Goal: Task Accomplishment & Management: Manage account settings

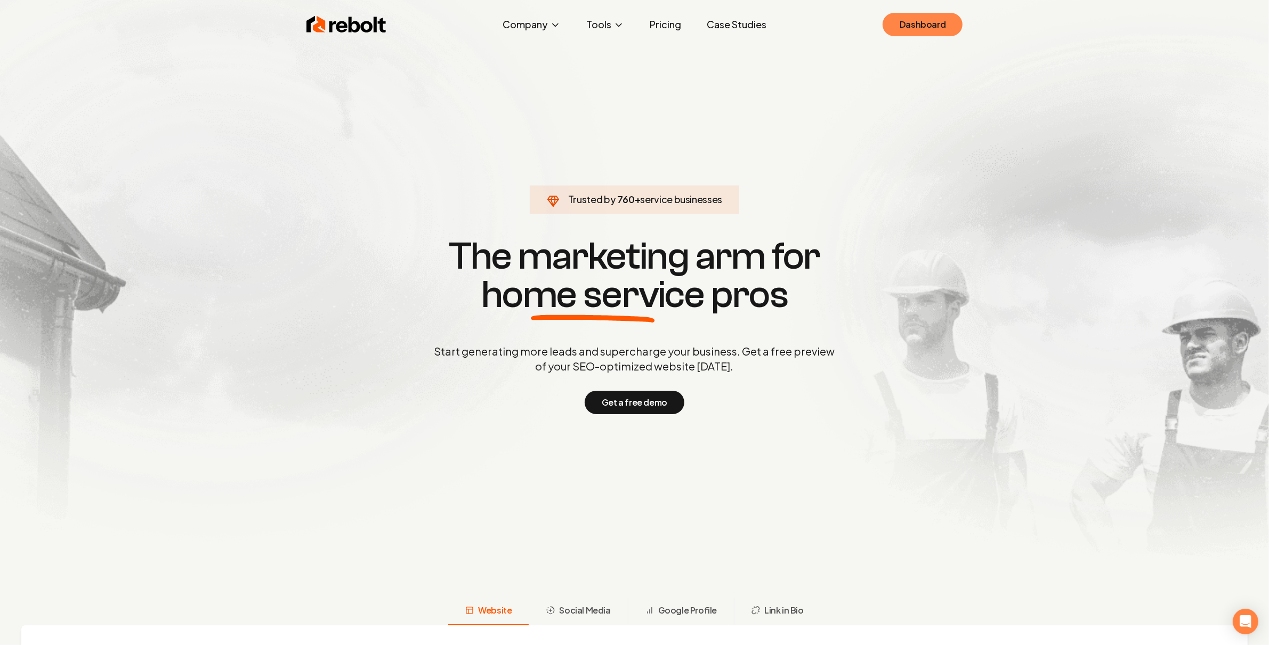
click at [931, 34] on link "Dashboard" at bounding box center [923, 24] width 80 height 23
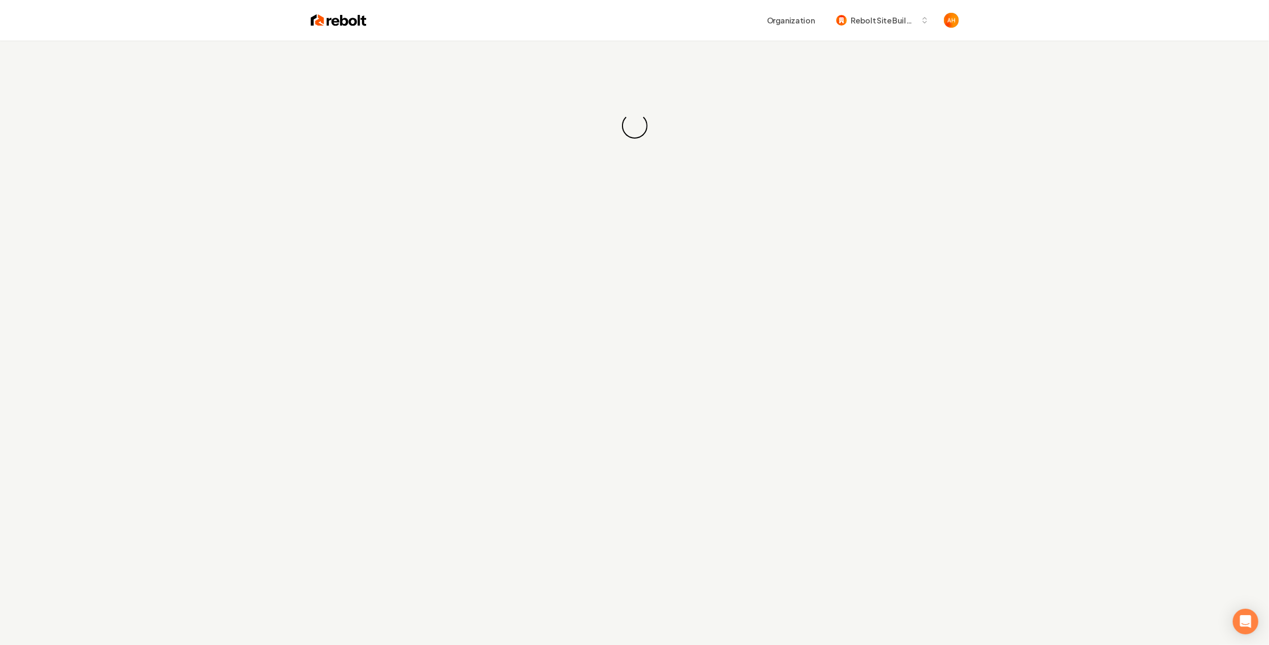
click at [679, 41] on div "Loading... Loading..." at bounding box center [634, 126] width 1269 height 171
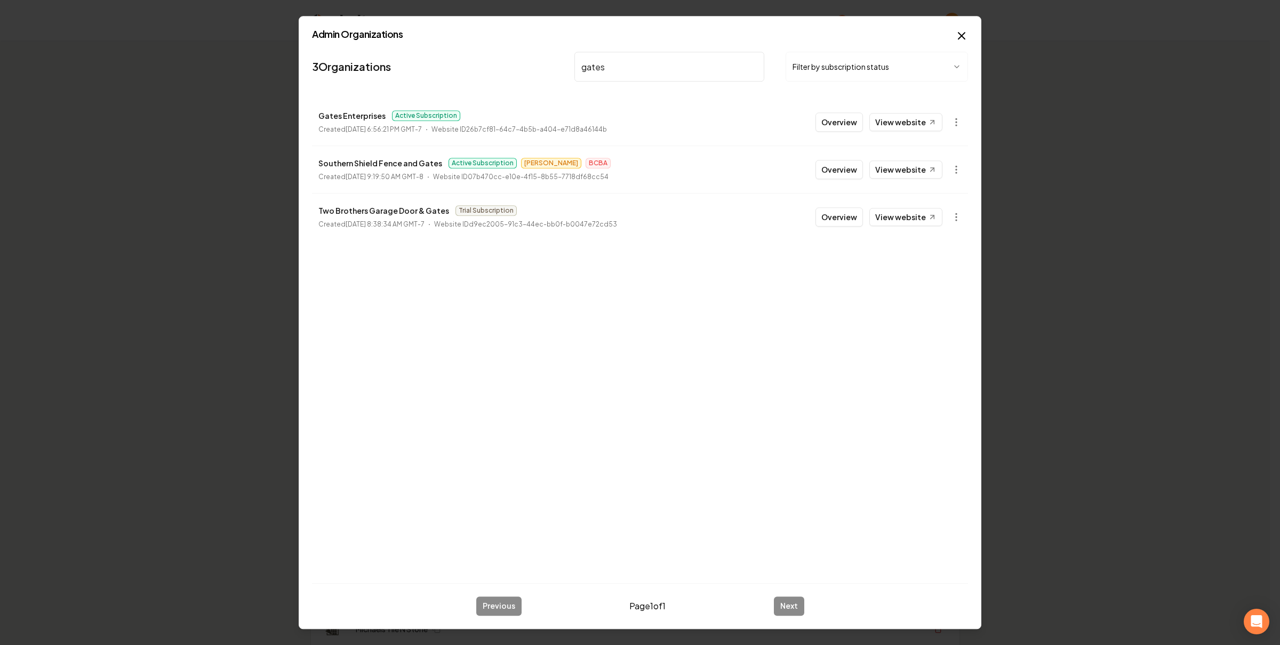
type input "gates"
click at [904, 122] on link "View website" at bounding box center [905, 122] width 73 height 18
click at [905, 116] on link "View website" at bounding box center [905, 122] width 73 height 18
click at [847, 124] on button "Overview" at bounding box center [838, 121] width 47 height 19
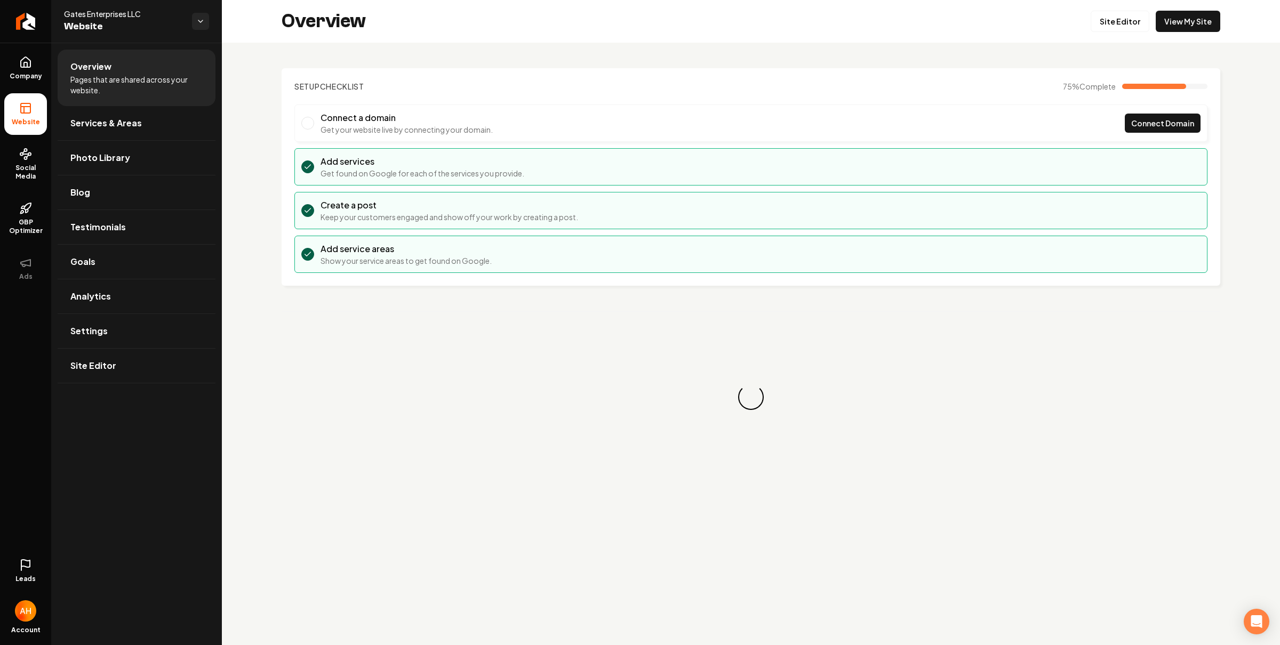
click at [577, 255] on li "Add service areas Show your service areas to get found on Google." at bounding box center [750, 254] width 913 height 37
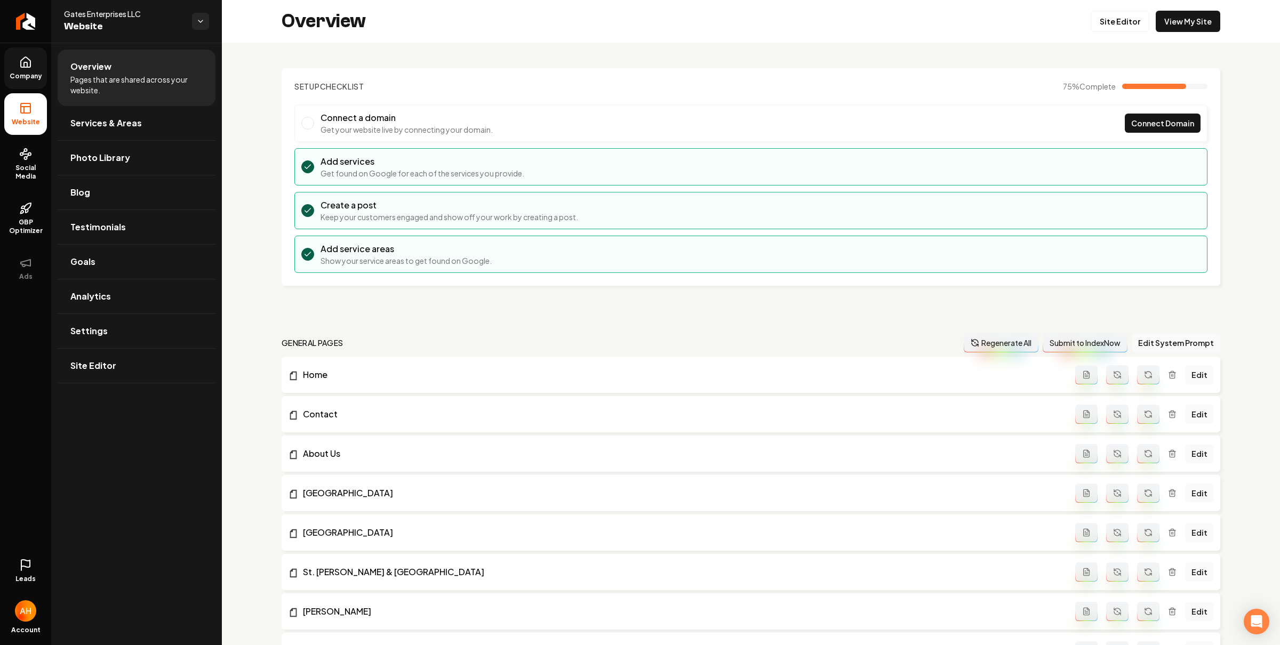
click at [33, 62] on link "Company" at bounding box center [25, 68] width 43 height 42
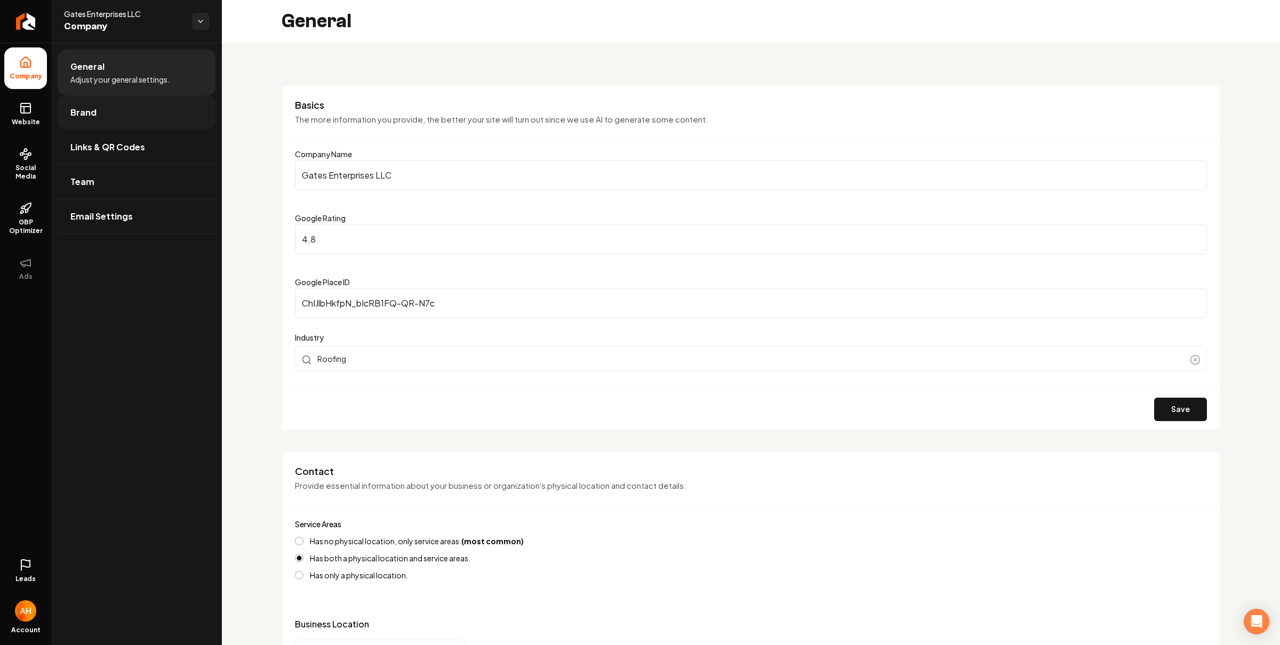
drag, startPoint x: 116, startPoint y: 111, endPoint x: 151, endPoint y: 111, distance: 35.2
click at [116, 111] on link "Brand" at bounding box center [137, 112] width 158 height 34
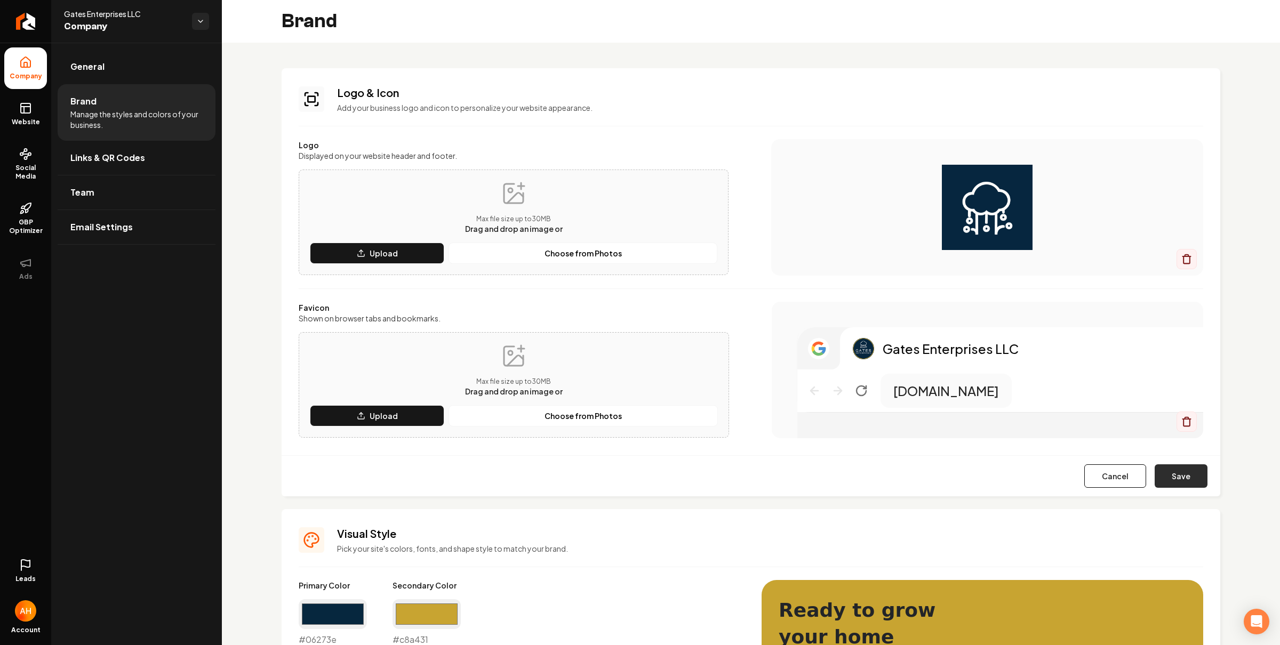
click at [1172, 485] on button "Save" at bounding box center [1180, 475] width 53 height 23
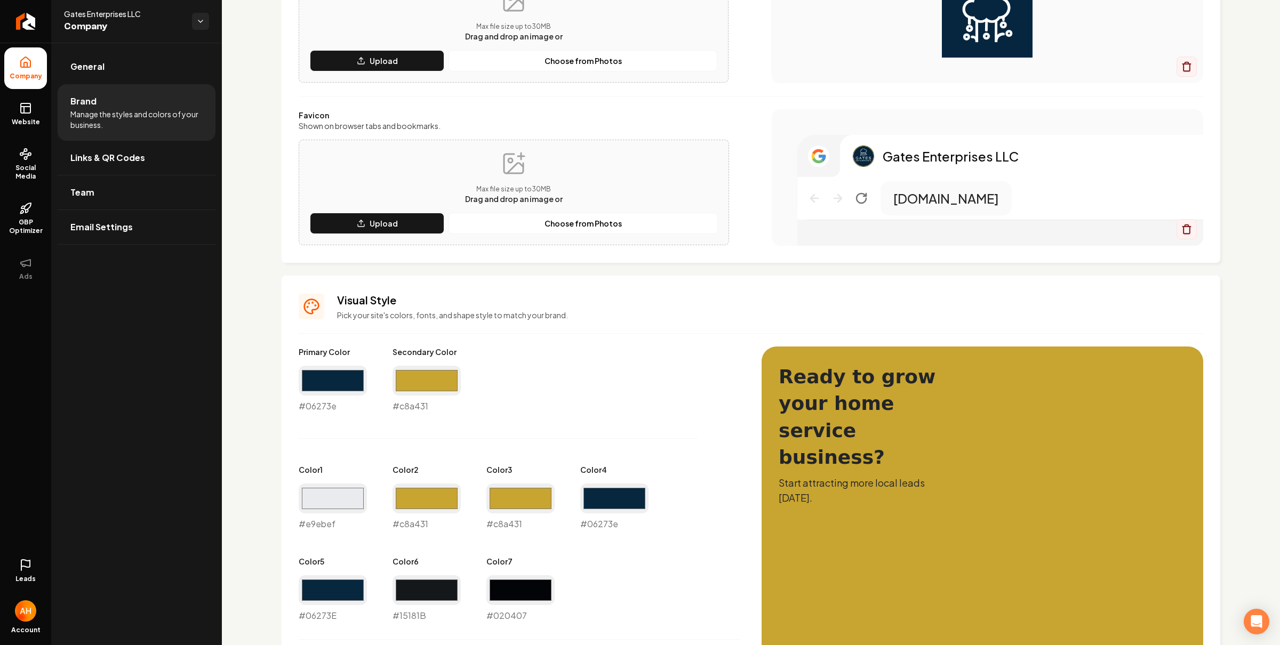
scroll to position [261, 0]
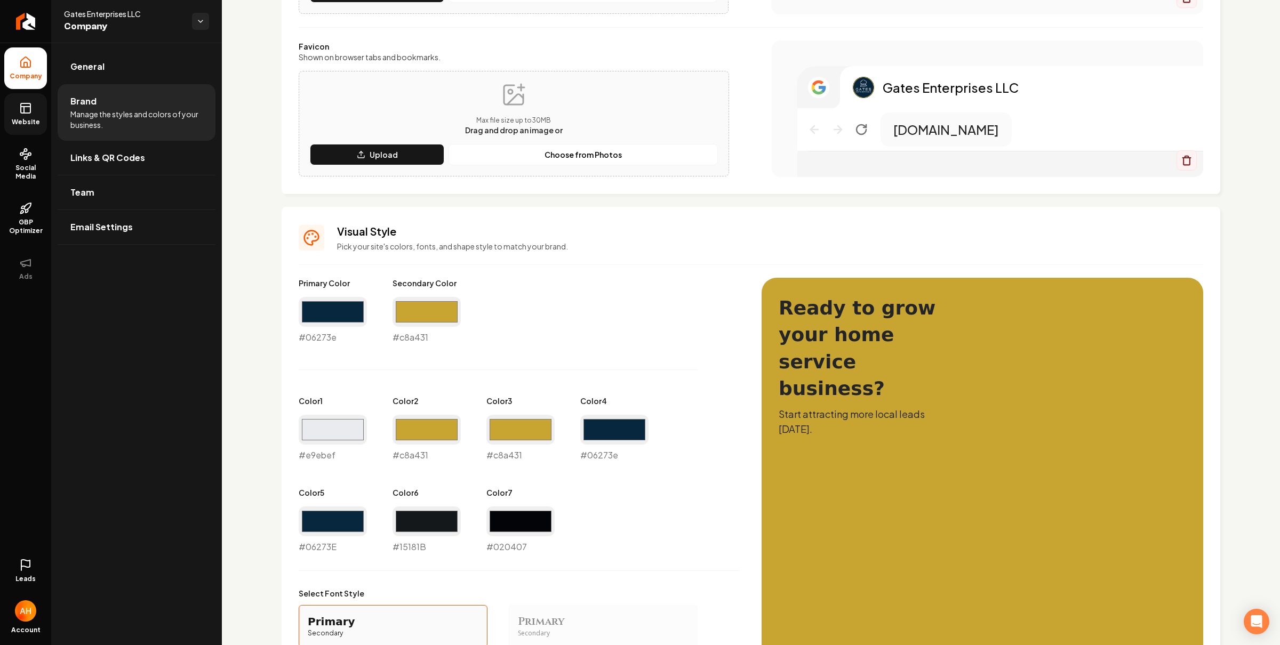
click at [15, 123] on span "Website" at bounding box center [25, 122] width 37 height 9
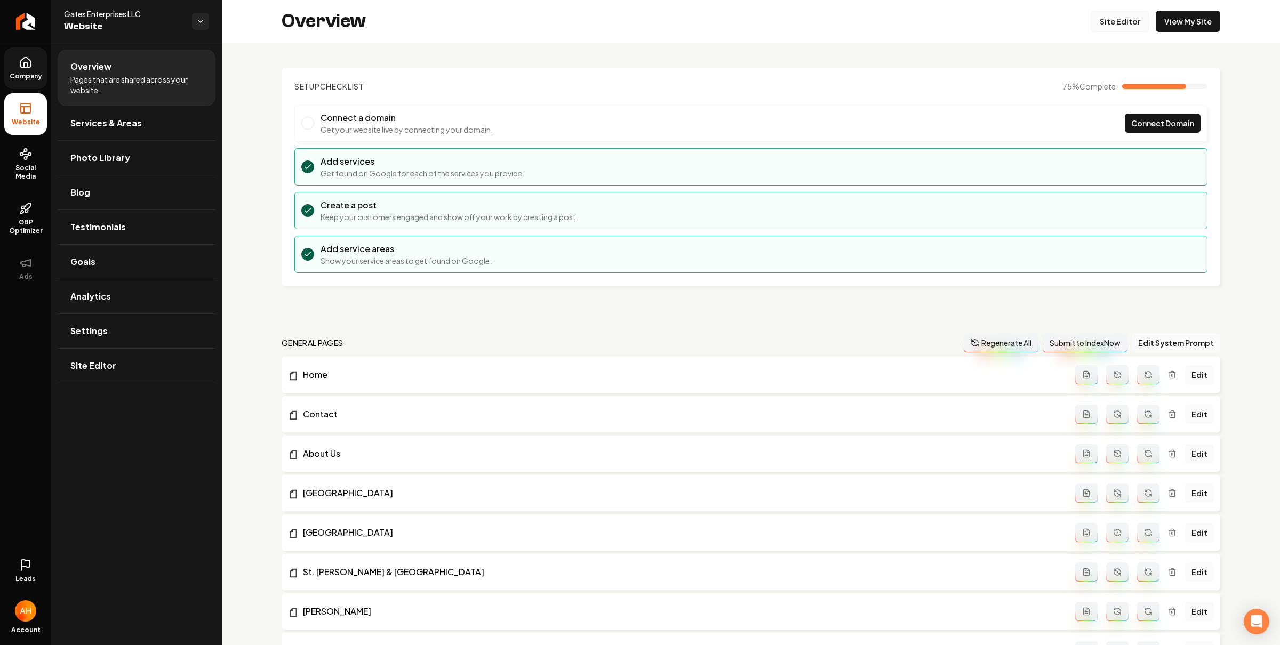
click at [1120, 21] on link "Site Editor" at bounding box center [1119, 21] width 59 height 21
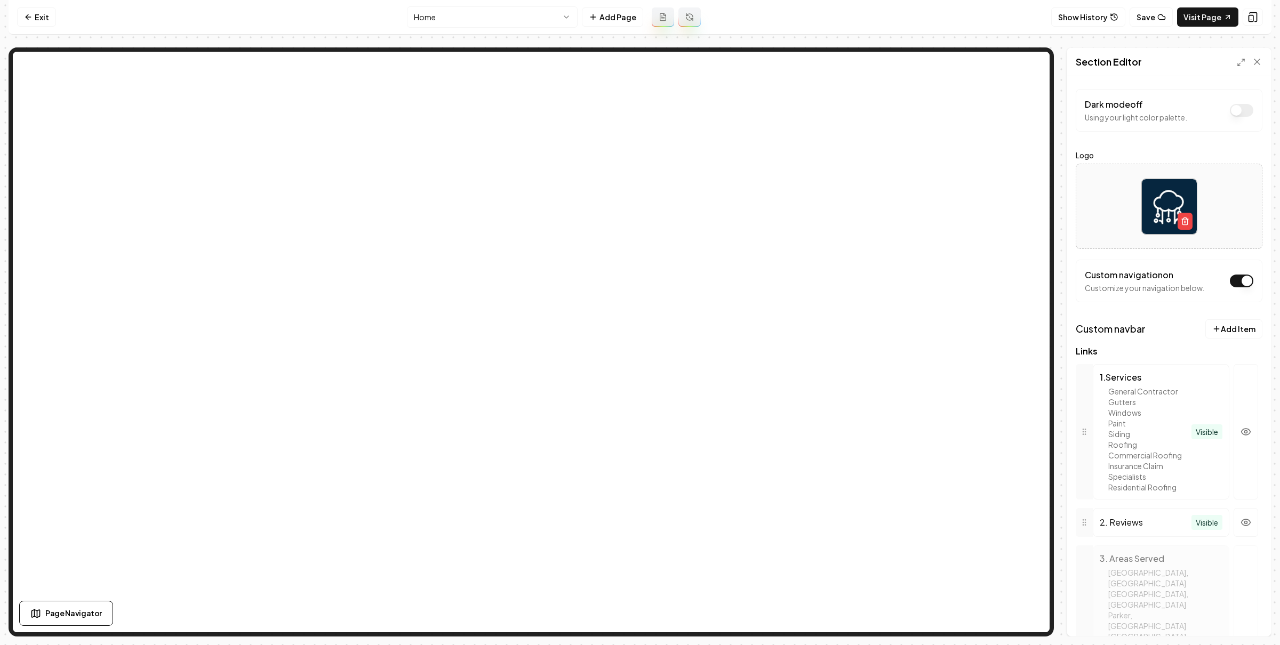
click at [1237, 111] on button "Dark mode off" at bounding box center [1240, 110] width 23 height 13
click at [1243, 606] on div "Discard Changes Save" at bounding box center [1169, 617] width 204 height 37
click at [1245, 610] on button "Save" at bounding box center [1245, 617] width 31 height 19
click at [1238, 112] on button "Dark mode on" at bounding box center [1240, 110] width 23 height 13
drag, startPoint x: 1250, startPoint y: 614, endPoint x: 1213, endPoint y: 521, distance: 100.3
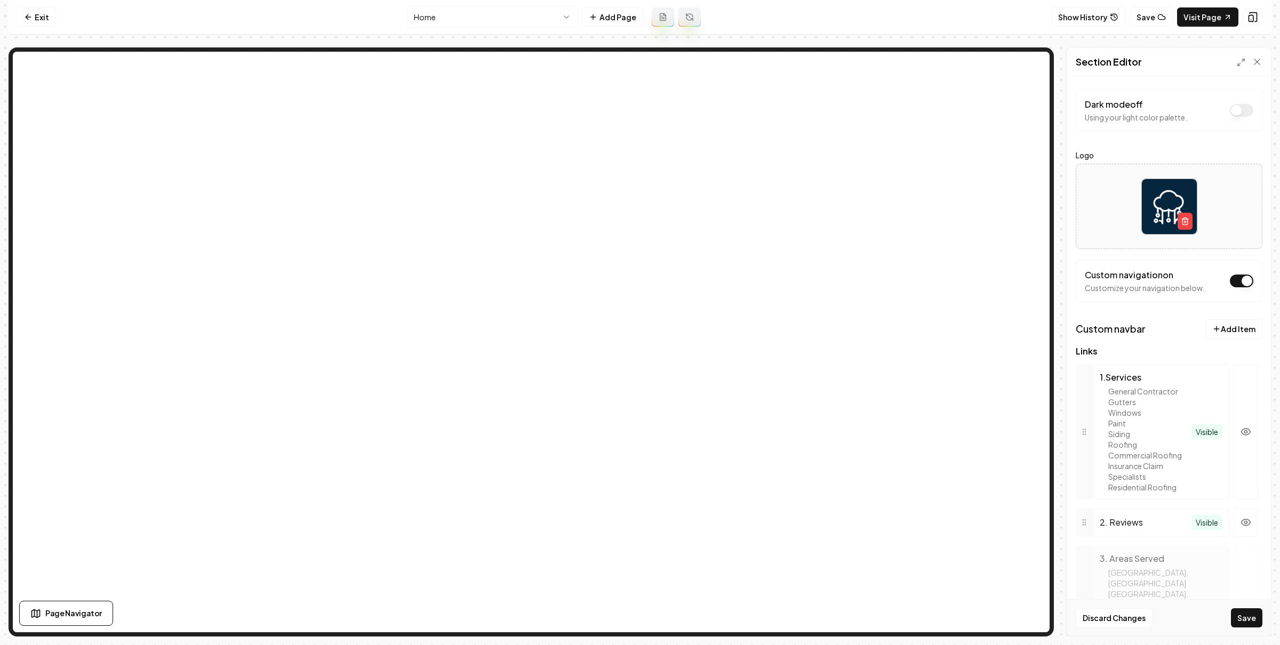
click at [1250, 614] on button "Save" at bounding box center [1245, 617] width 31 height 19
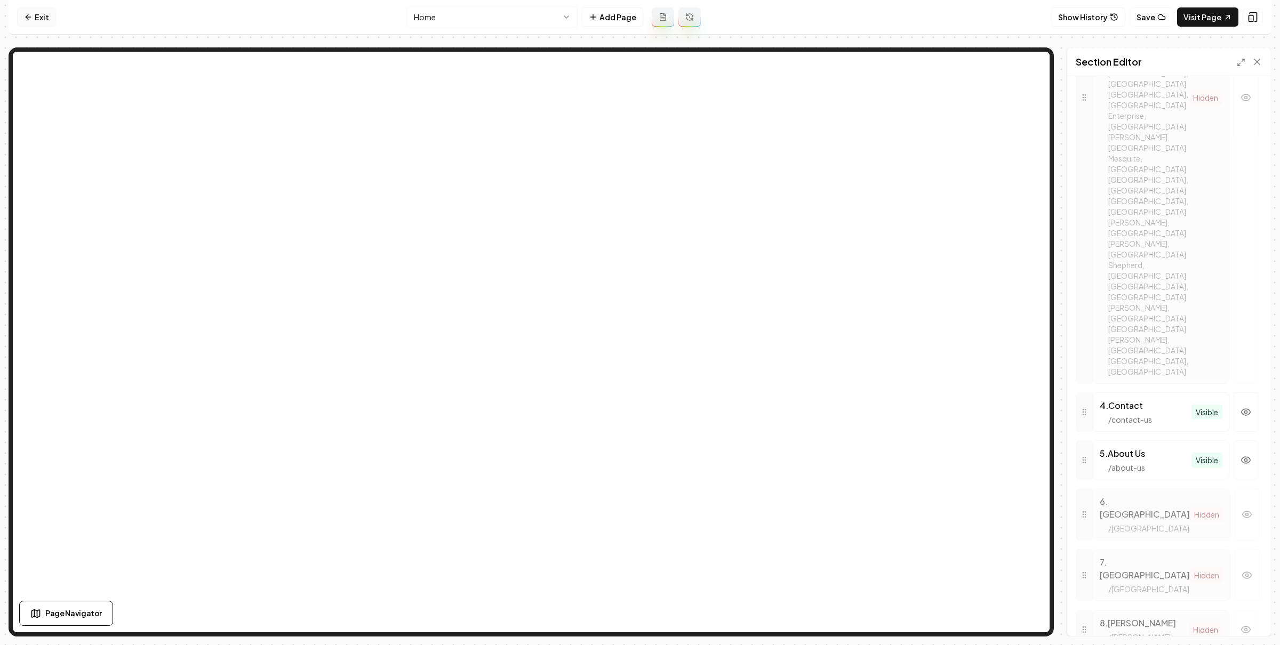
click at [42, 11] on link "Exit" at bounding box center [36, 16] width 39 height 19
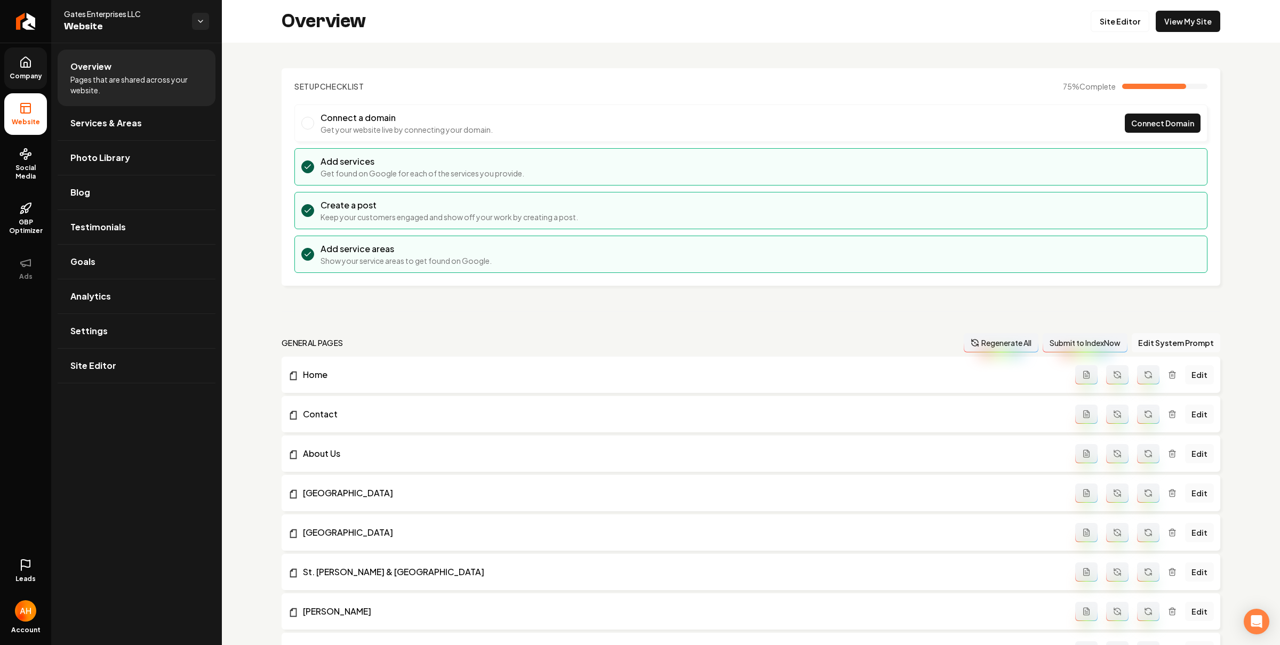
click at [36, 76] on span "Company" at bounding box center [25, 76] width 41 height 9
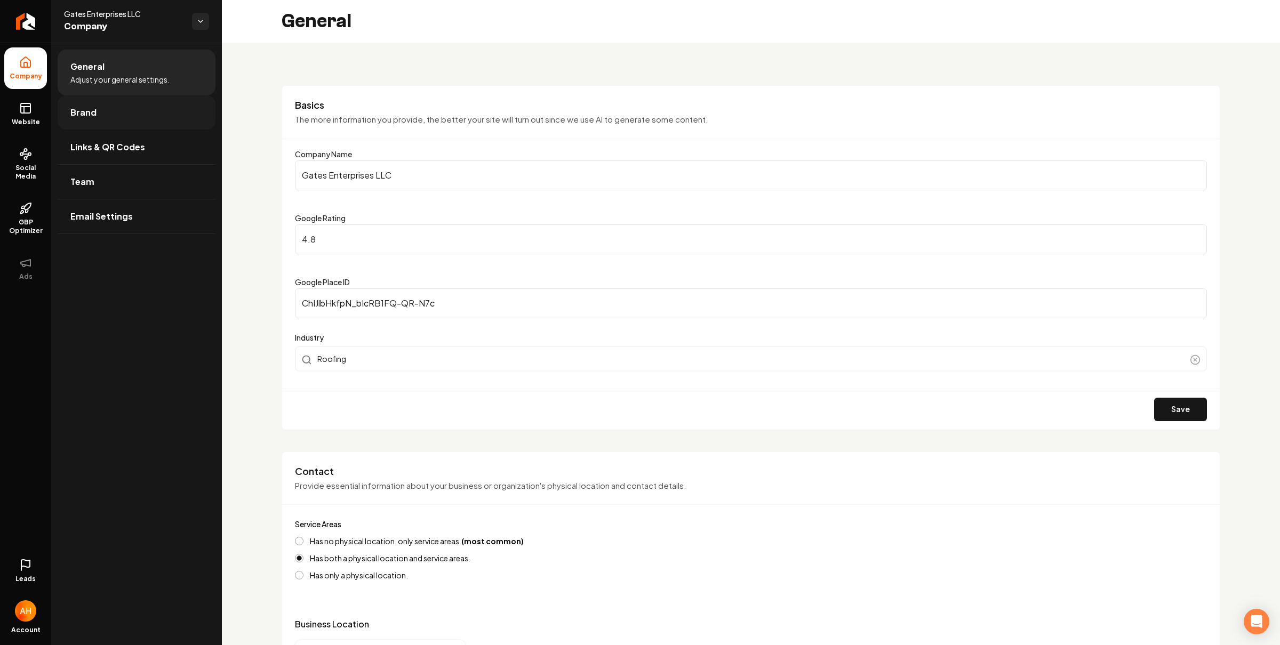
click at [144, 121] on link "Brand" at bounding box center [137, 112] width 158 height 34
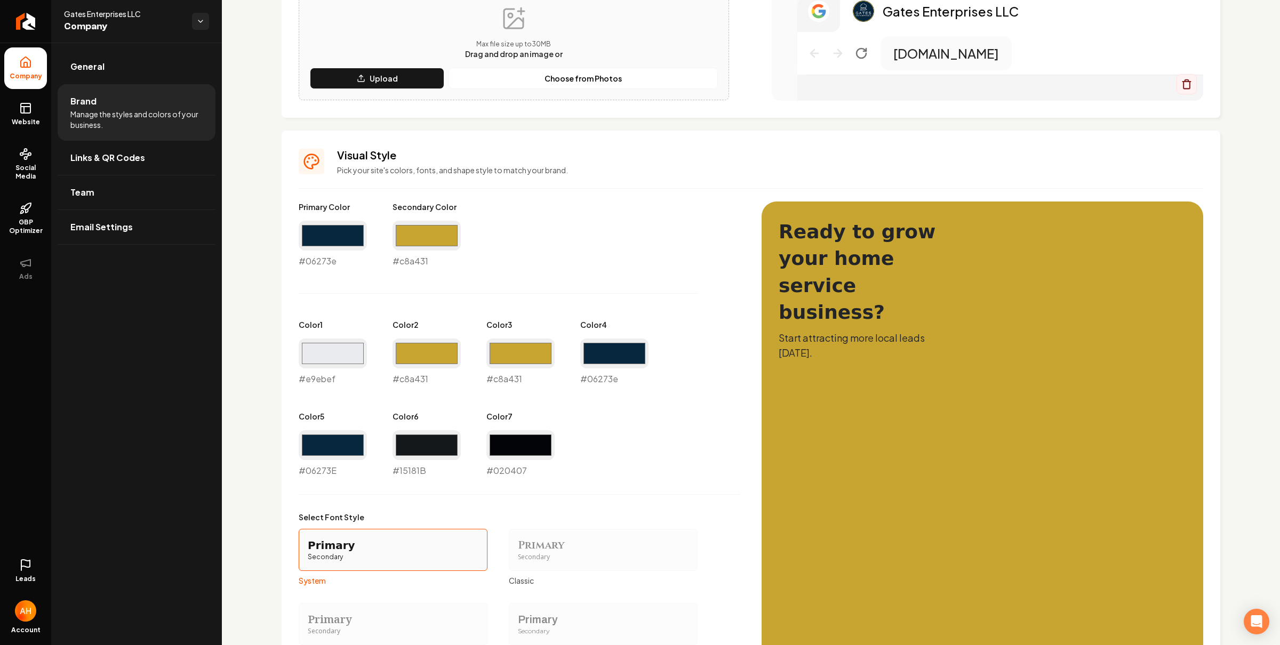
scroll to position [355, 0]
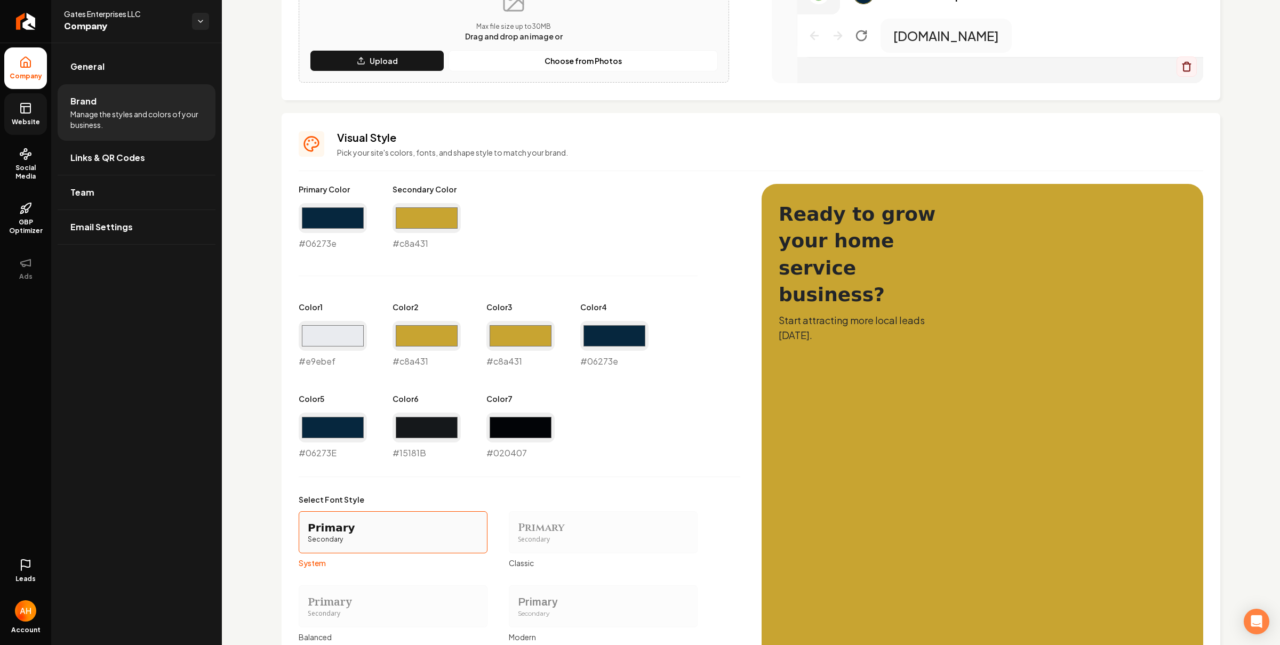
click at [35, 124] on span "Website" at bounding box center [25, 122] width 37 height 9
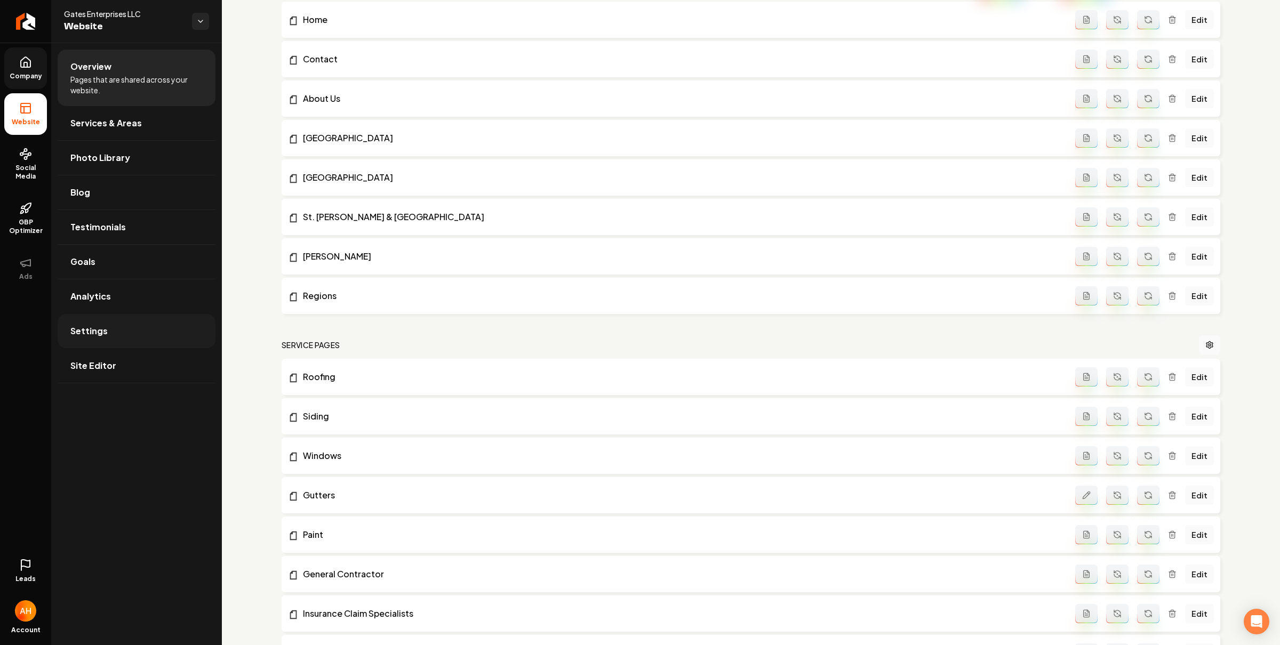
click at [133, 328] on link "Settings" at bounding box center [137, 331] width 158 height 34
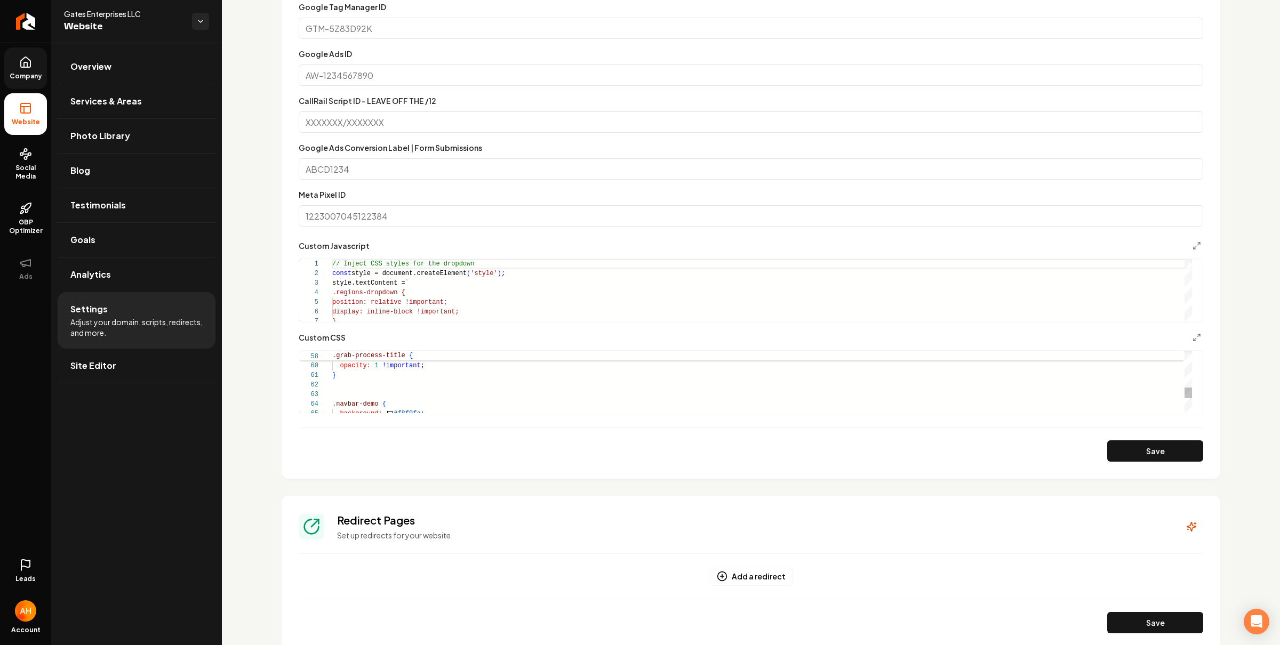
scroll to position [9, 0]
click at [522, 385] on div ".grab-process-title { color: #c8a431 !important ; opacity: 1 !important ; } .na…" at bounding box center [761, 217] width 859 height 844
type textarea "**********"
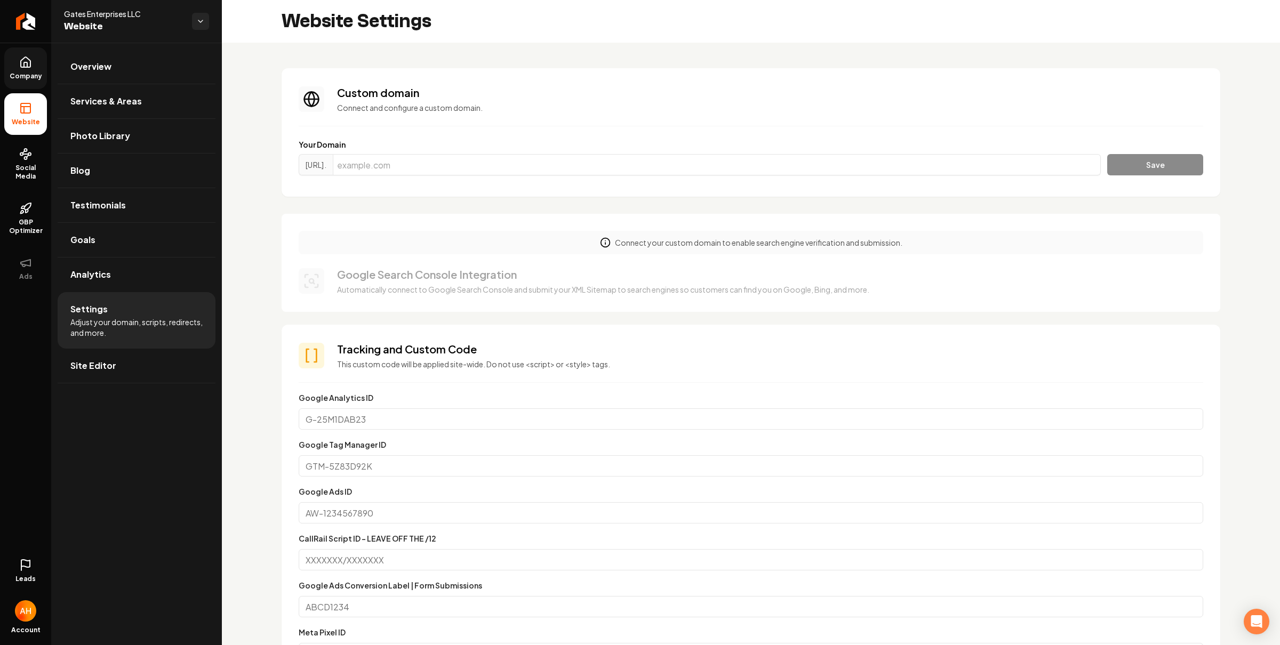
click at [20, 68] on icon at bounding box center [25, 62] width 13 height 13
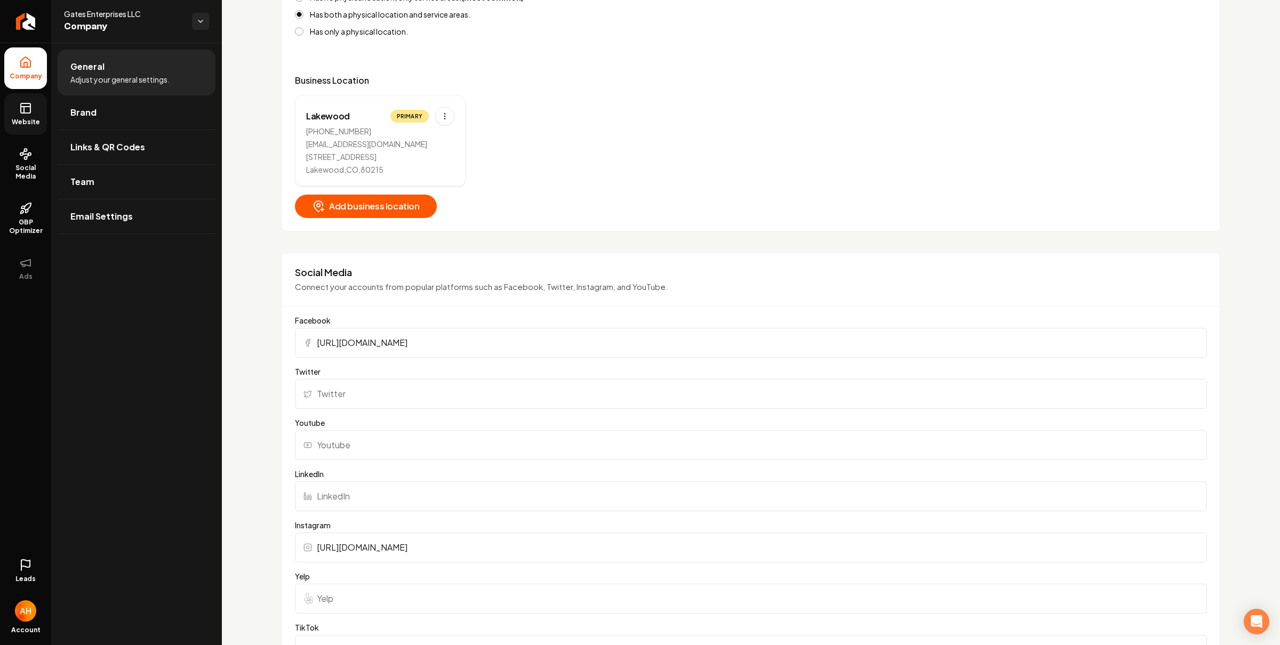
scroll to position [749, 0]
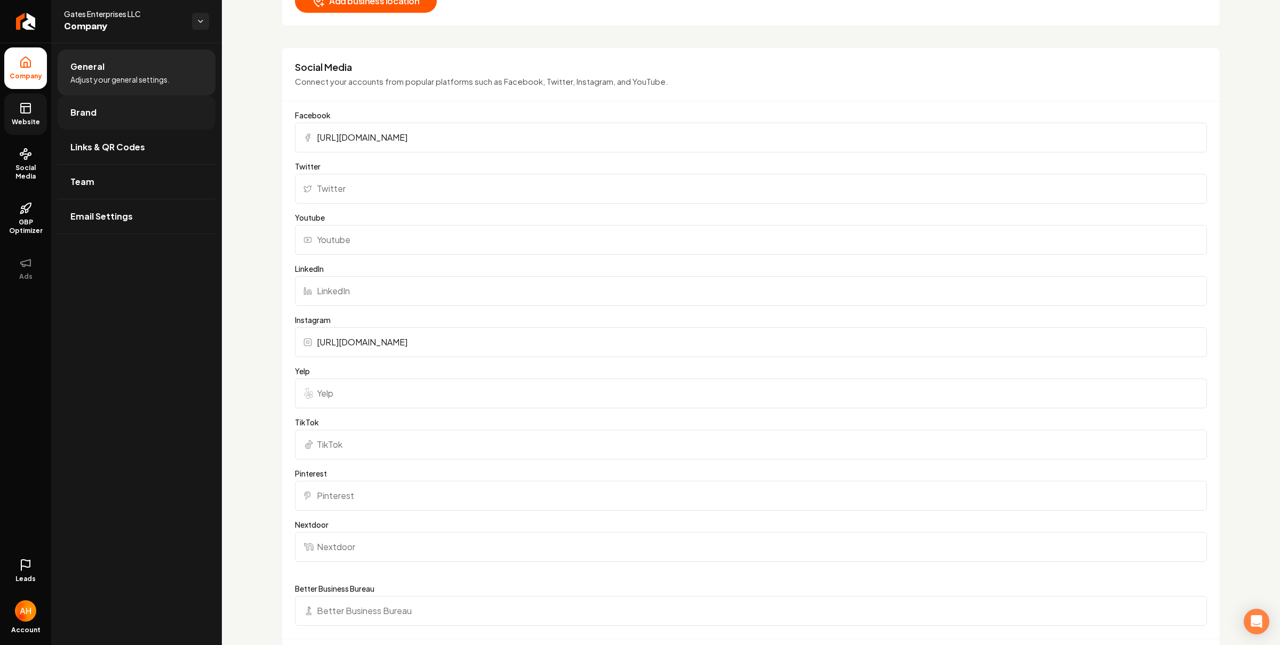
click at [161, 118] on link "Brand" at bounding box center [137, 112] width 158 height 34
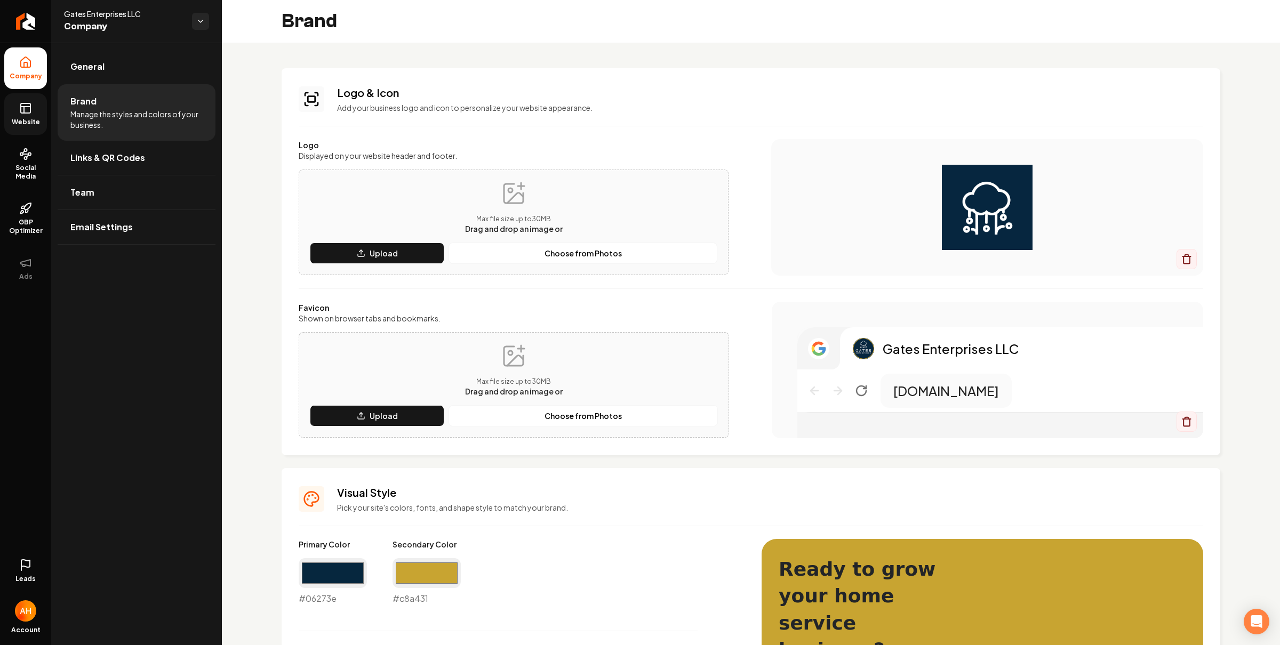
scroll to position [219, 0]
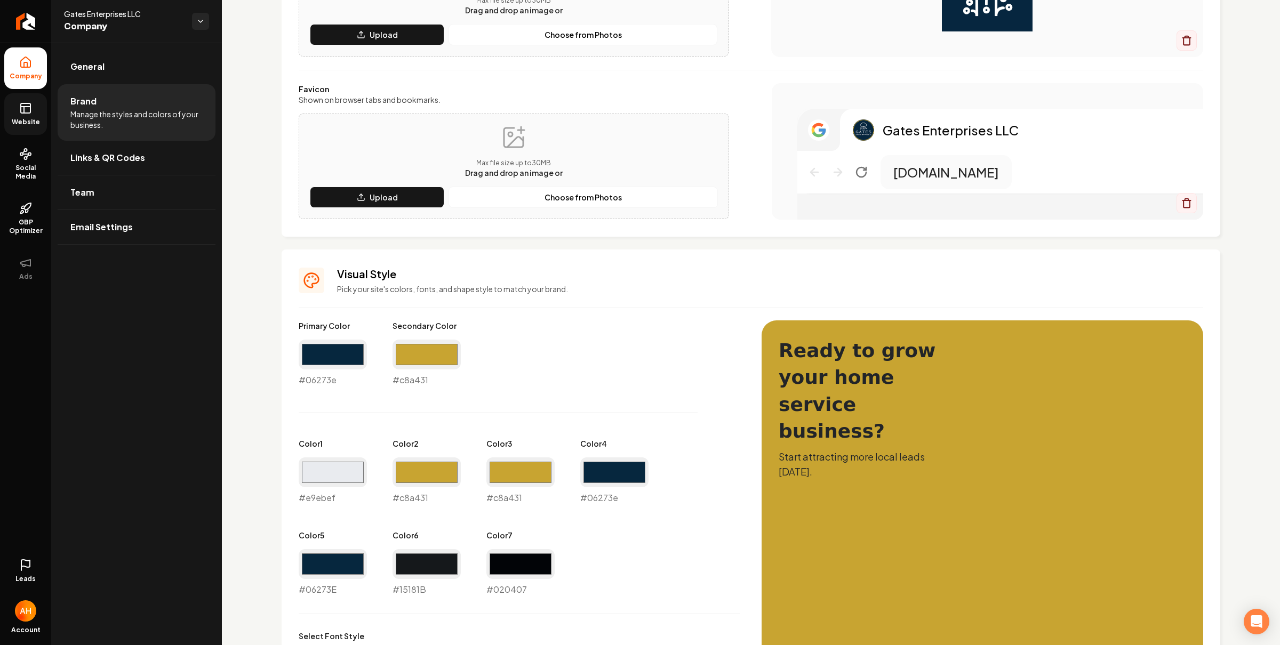
click at [323, 382] on div "#06273e #06273e" at bounding box center [333, 363] width 68 height 47
copy div "#06273e"
click at [21, 124] on span "Website" at bounding box center [25, 122] width 37 height 9
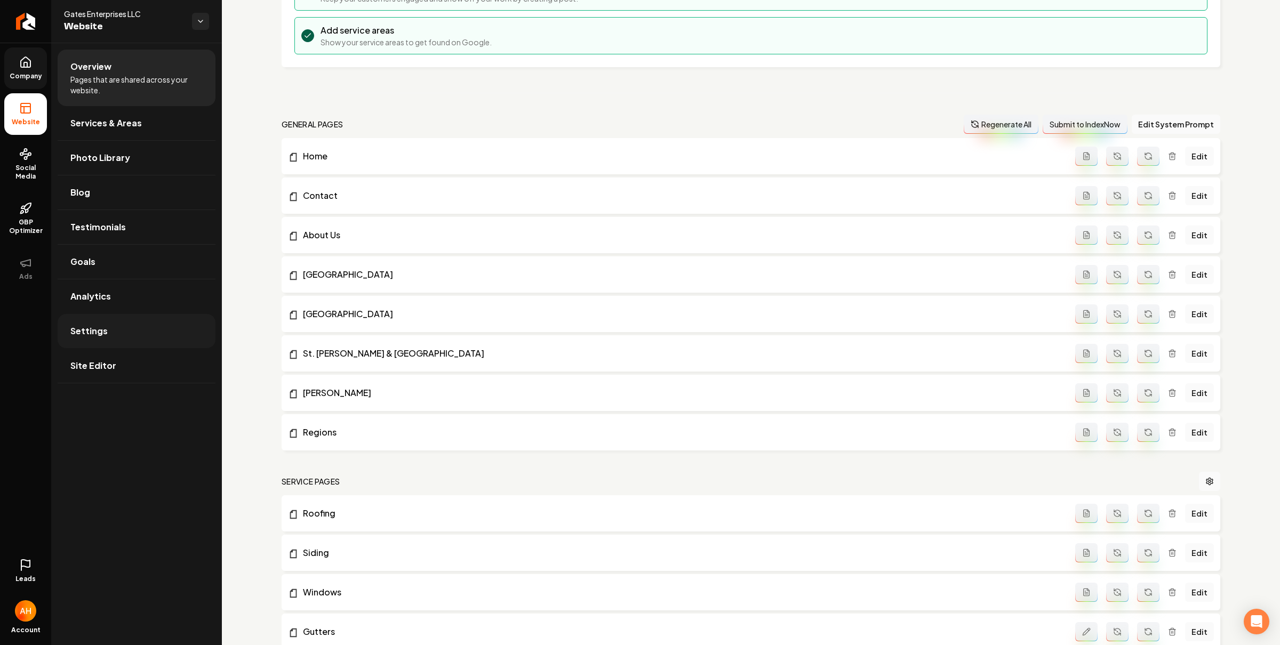
click at [141, 337] on link "Settings" at bounding box center [137, 331] width 158 height 34
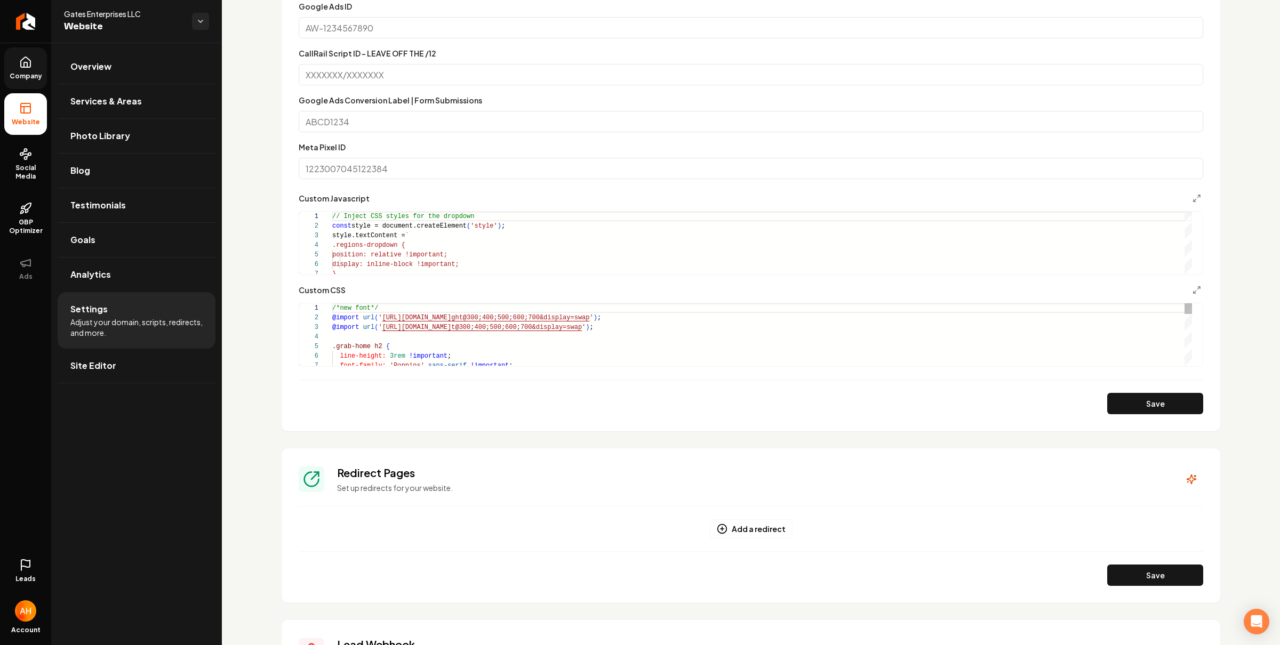
scroll to position [417, 0]
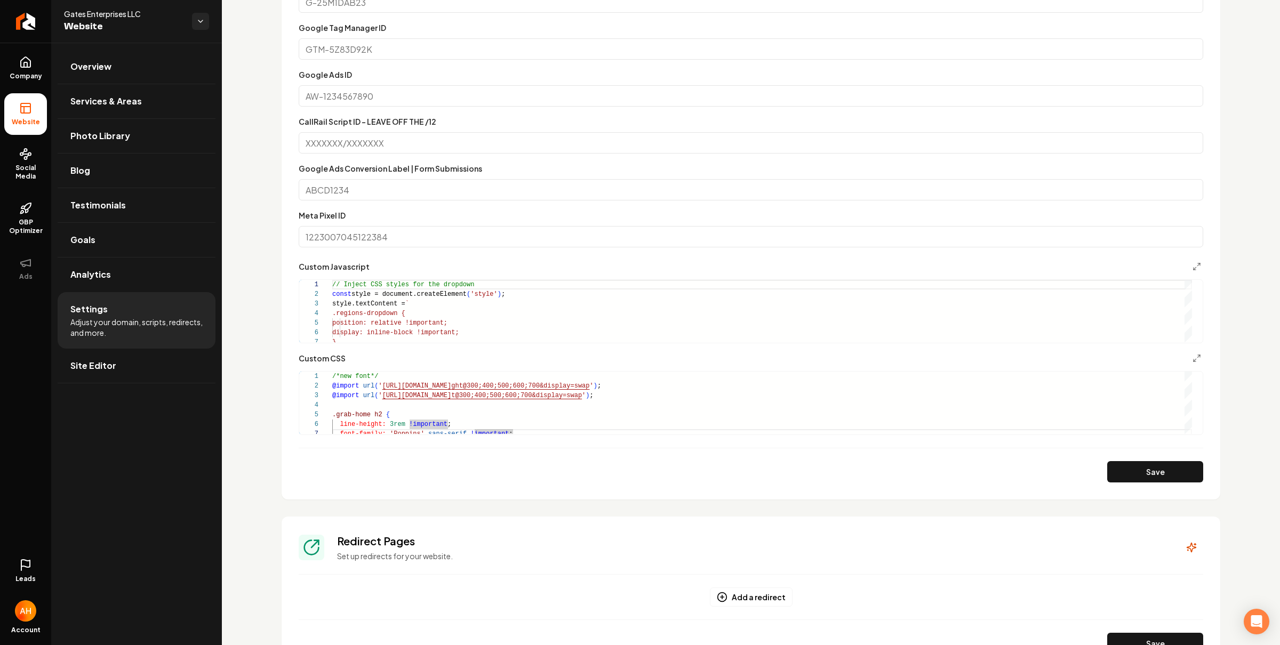
click at [558, 444] on form "Google Analytics ID Google Tag Manager ID Google Ads ID CallRail Script ID - LE…" at bounding box center [751, 228] width 904 height 508
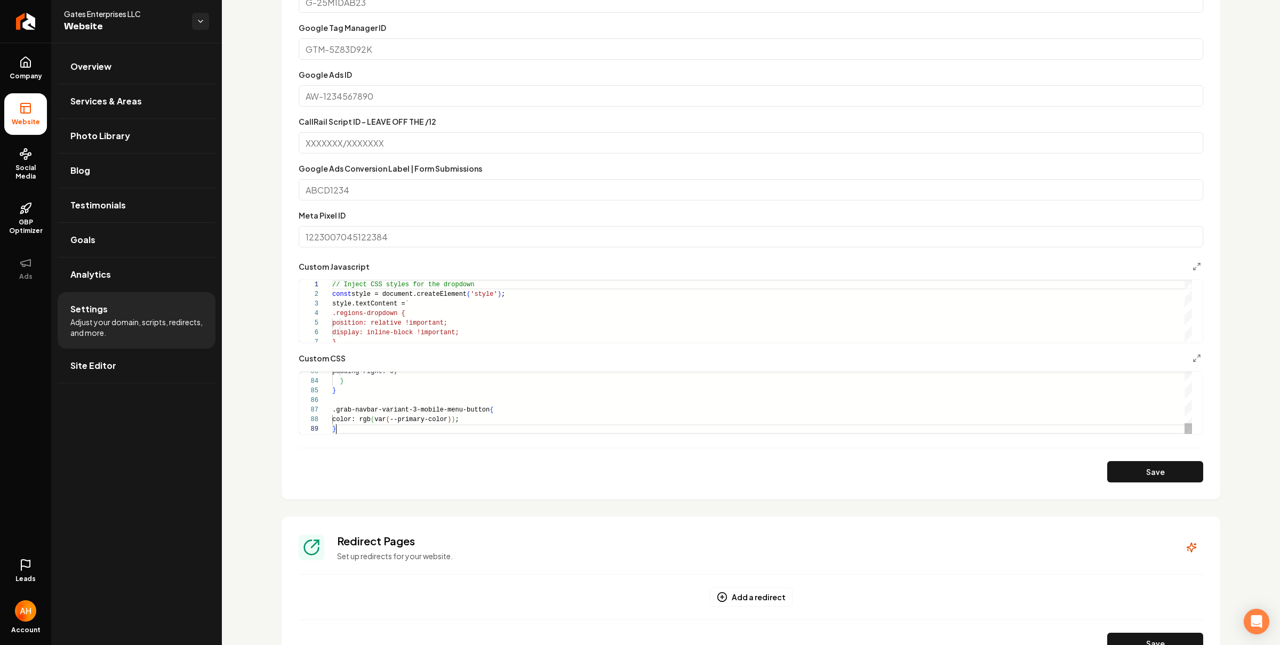
scroll to position [76, 4]
click at [1144, 474] on button "Save" at bounding box center [1155, 471] width 96 height 21
click at [453, 404] on div "padding-right: 0 ; } } .grab-navbar-variant-3-mobile-menu-button { color: rgb (…" at bounding box center [761, 7] width 859 height 854
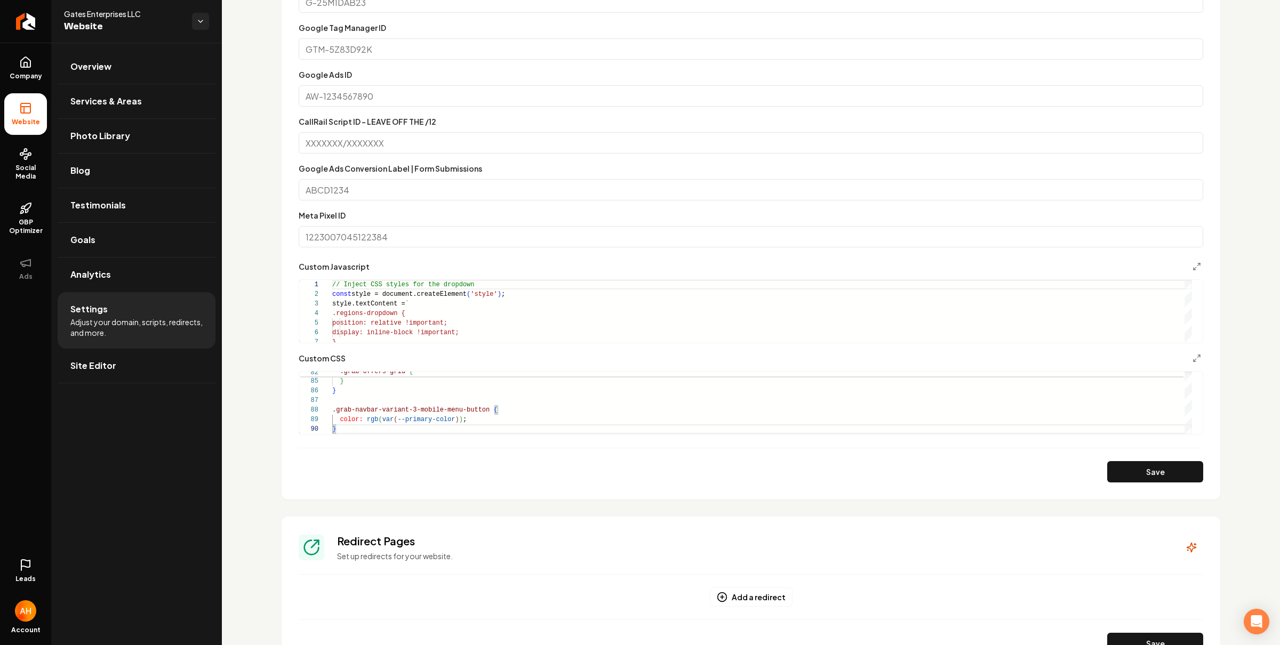
click at [1163, 471] on button "Save" at bounding box center [1155, 471] width 96 height 21
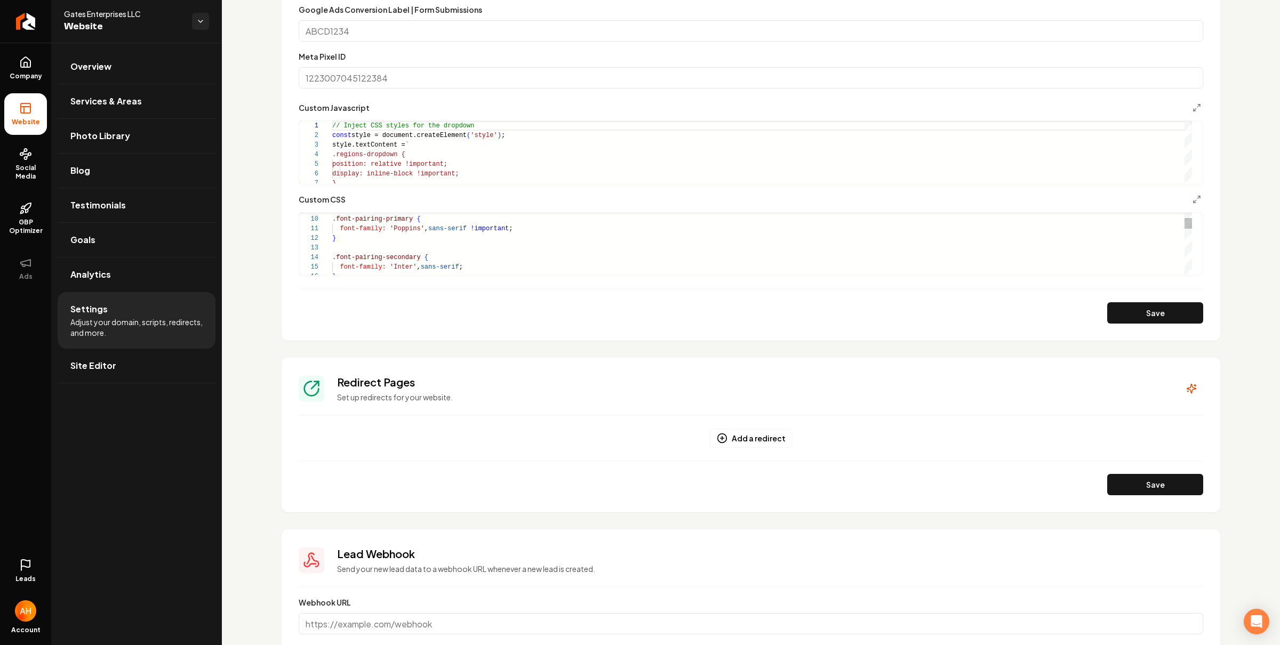
scroll to position [508, 0]
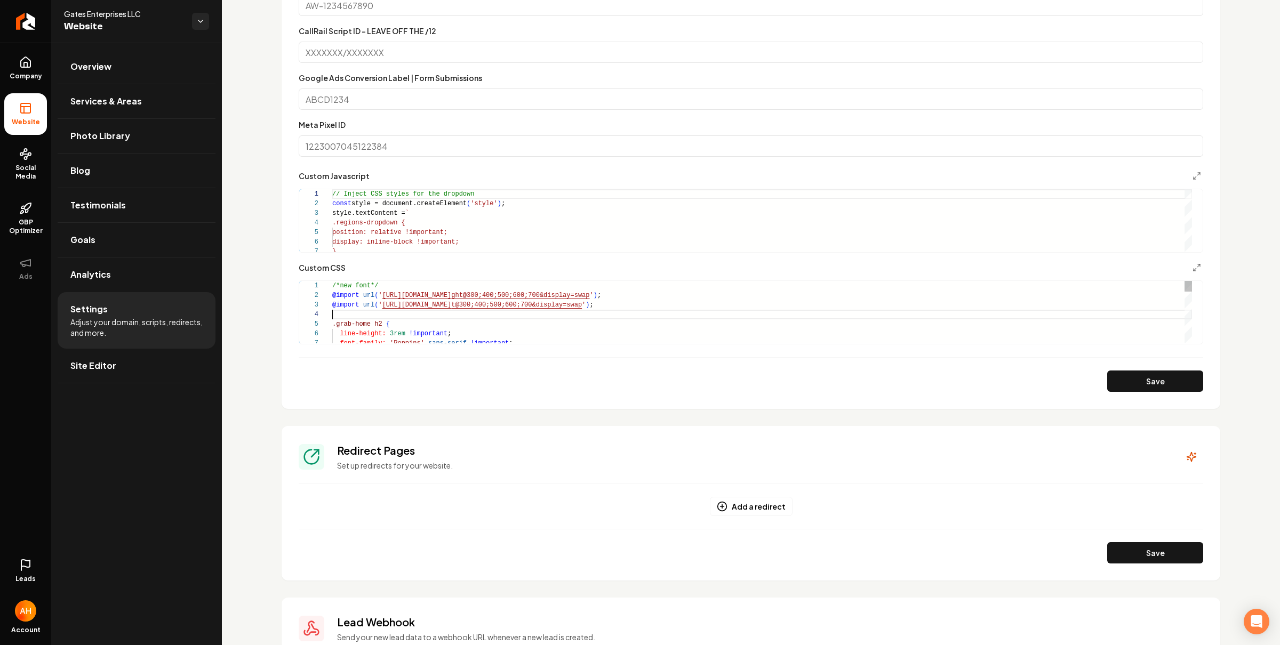
type textarea "**********"
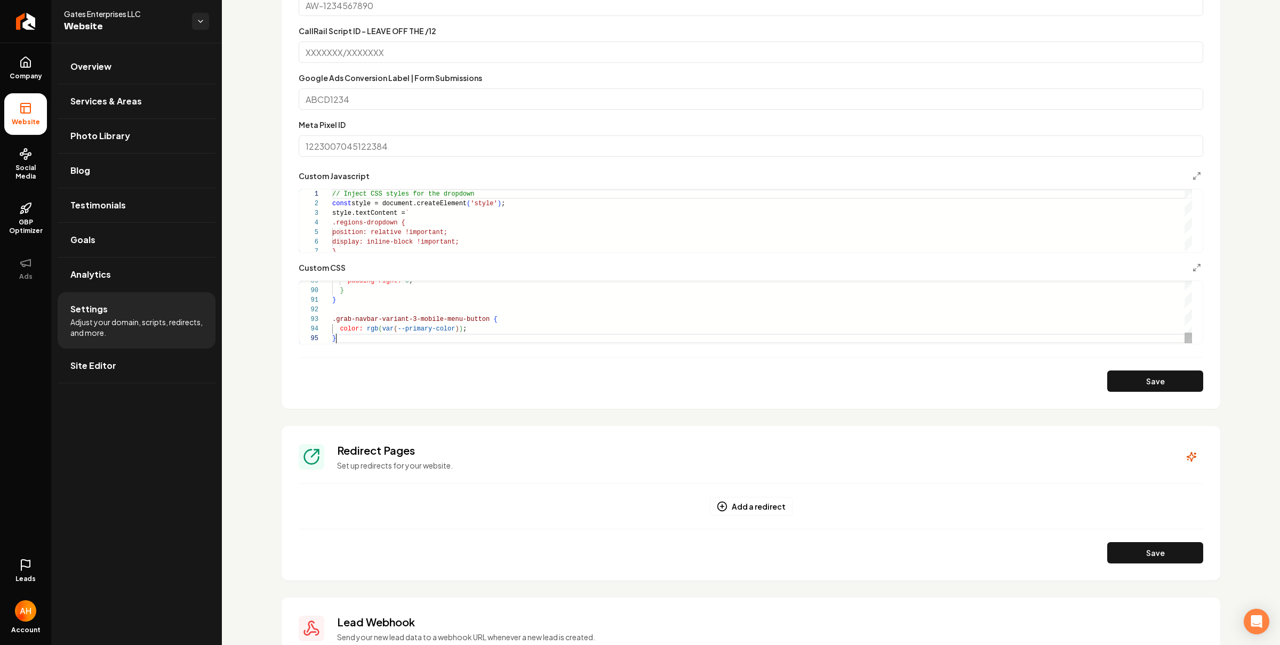
scroll to position [38, 4]
click at [1125, 382] on button "Save" at bounding box center [1155, 381] width 96 height 21
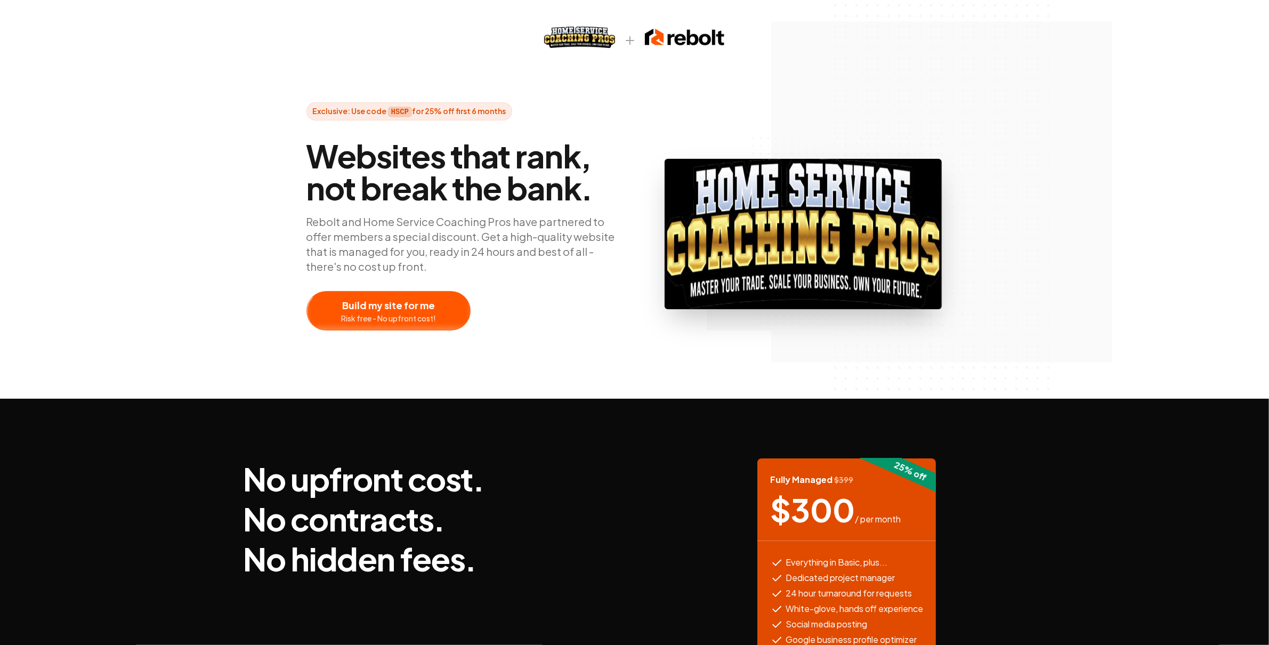
click at [394, 305] on div at bounding box center [388, 311] width 163 height 38
